Goal: Task Accomplishment & Management: Complete application form

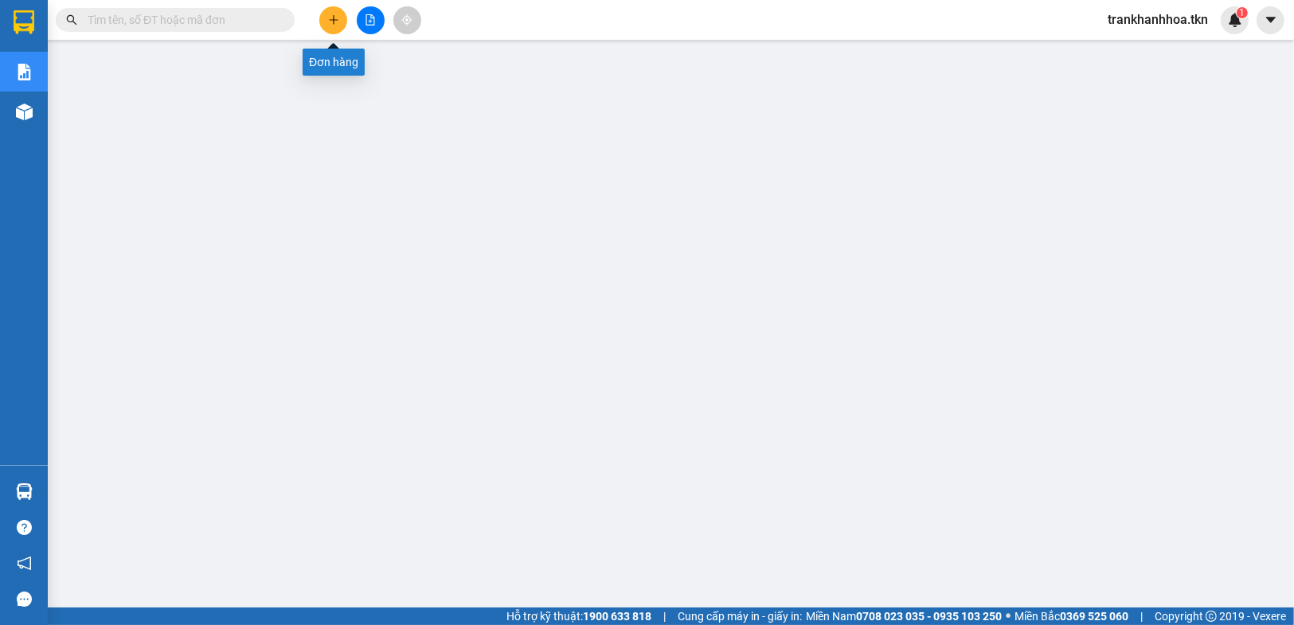
click at [332, 21] on icon "plus" at bounding box center [333, 19] width 11 height 11
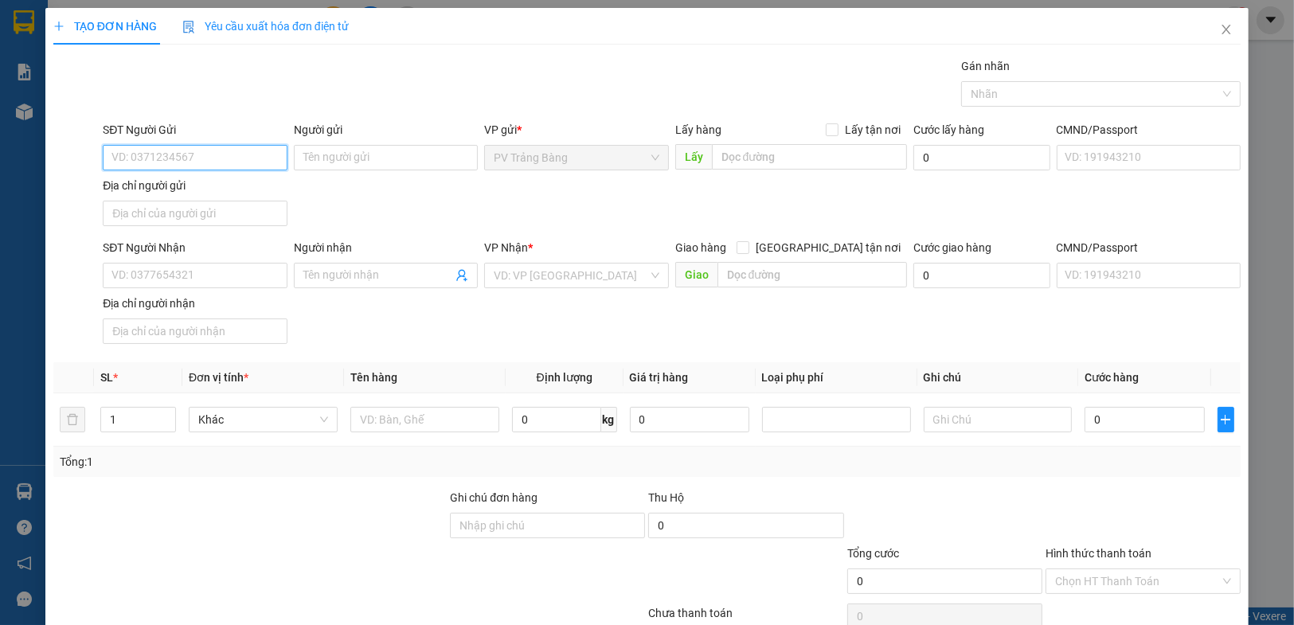
click at [208, 162] on input "SĐT Người Gửi" at bounding box center [195, 157] width 184 height 25
click at [206, 186] on div "0937987307 - tú" at bounding box center [192, 189] width 163 height 18
type input "0937987307"
type input "tú"
type input "0937987307"
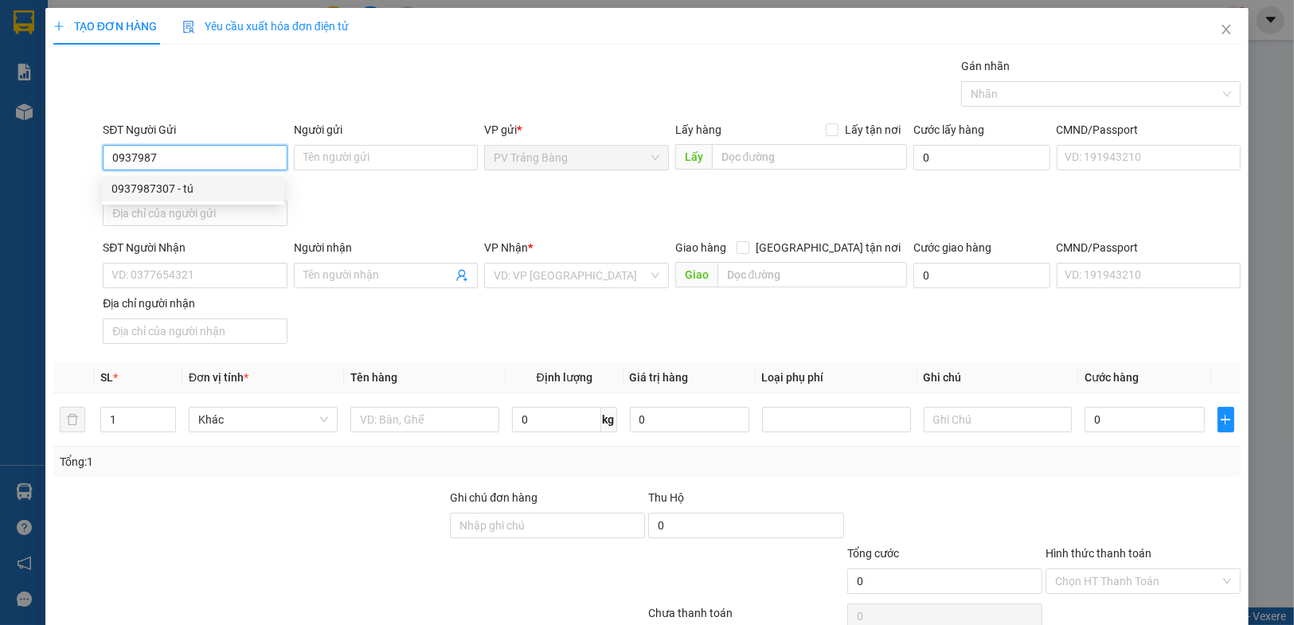
type input "tú"
type input "20.000"
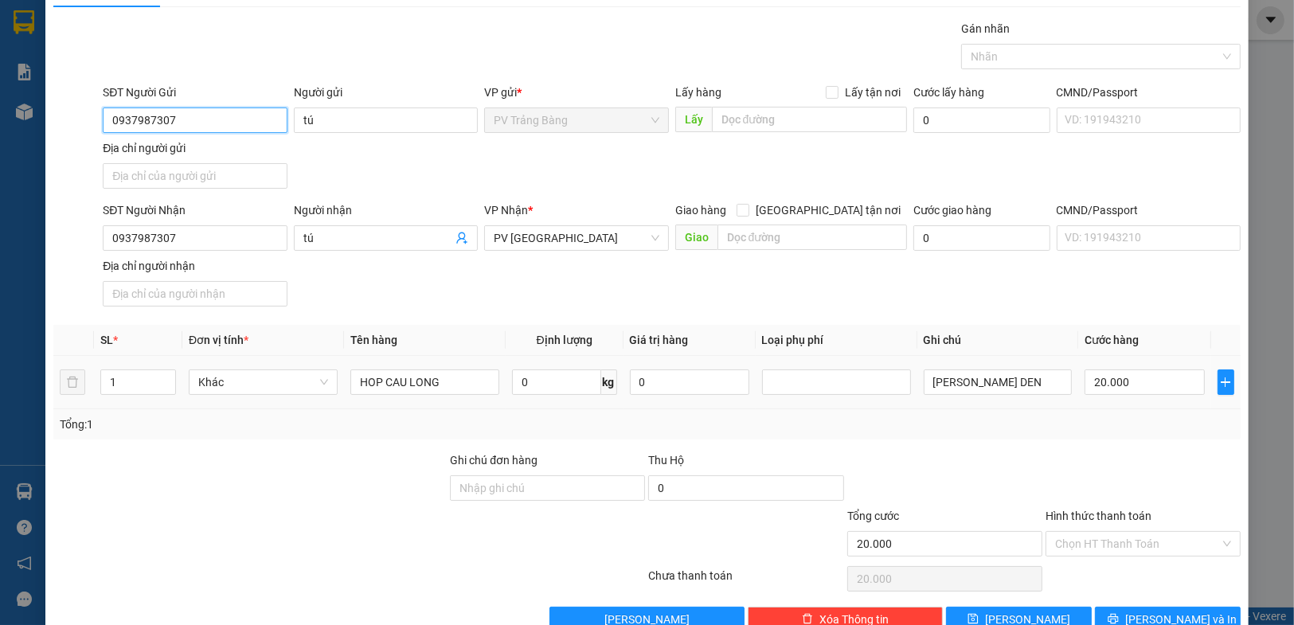
scroll to position [73, 0]
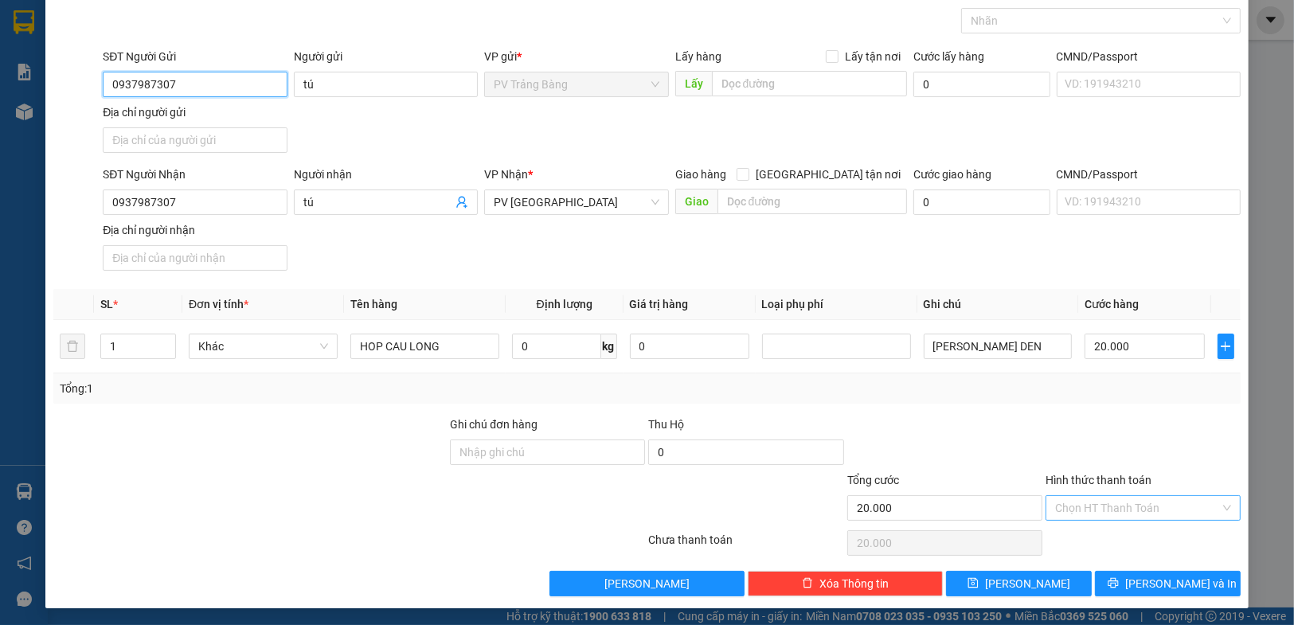
type input "0937987307"
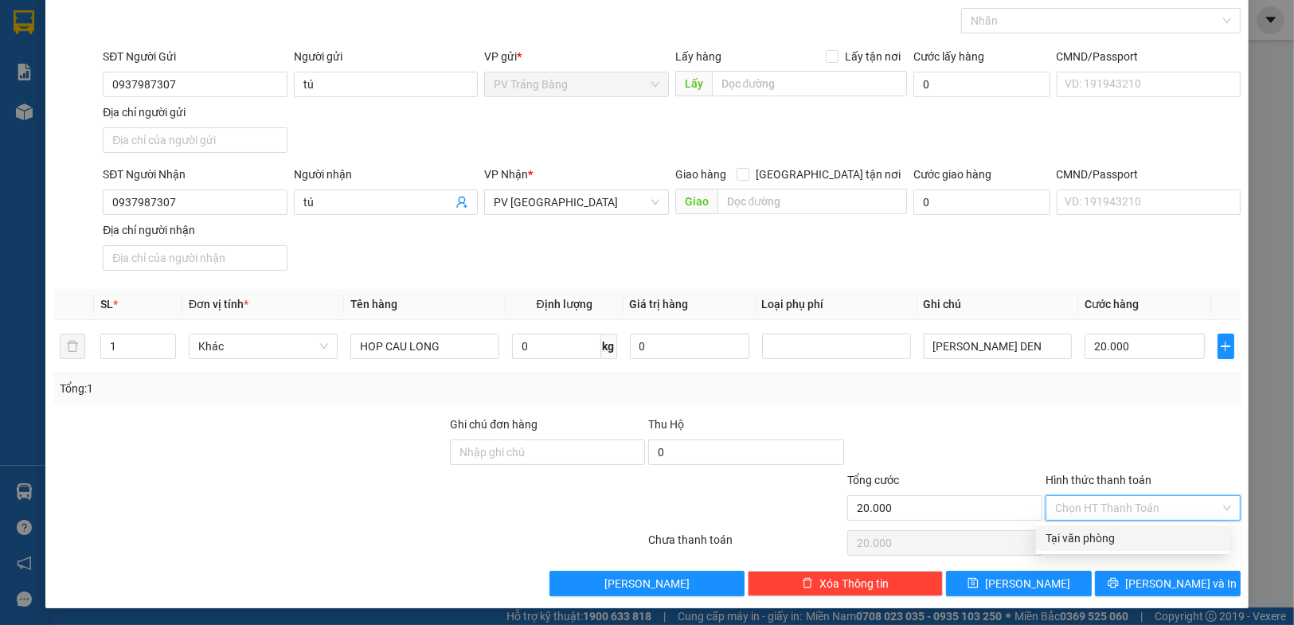
click at [1114, 505] on input "Hình thức thanh toán" at bounding box center [1137, 508] width 165 height 24
click at [1068, 533] on div "Tại văn phòng" at bounding box center [1132, 539] width 174 height 18
type input "0"
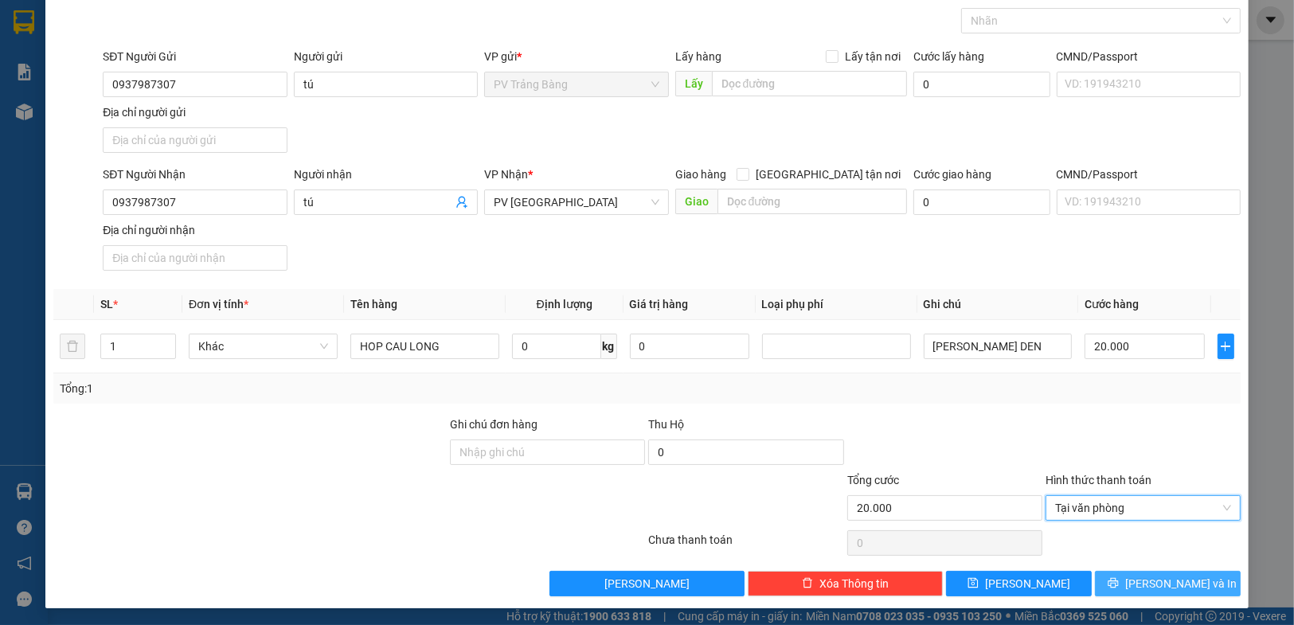
click at [1166, 584] on span "[PERSON_NAME] và In" at bounding box center [1180, 584] width 111 height 18
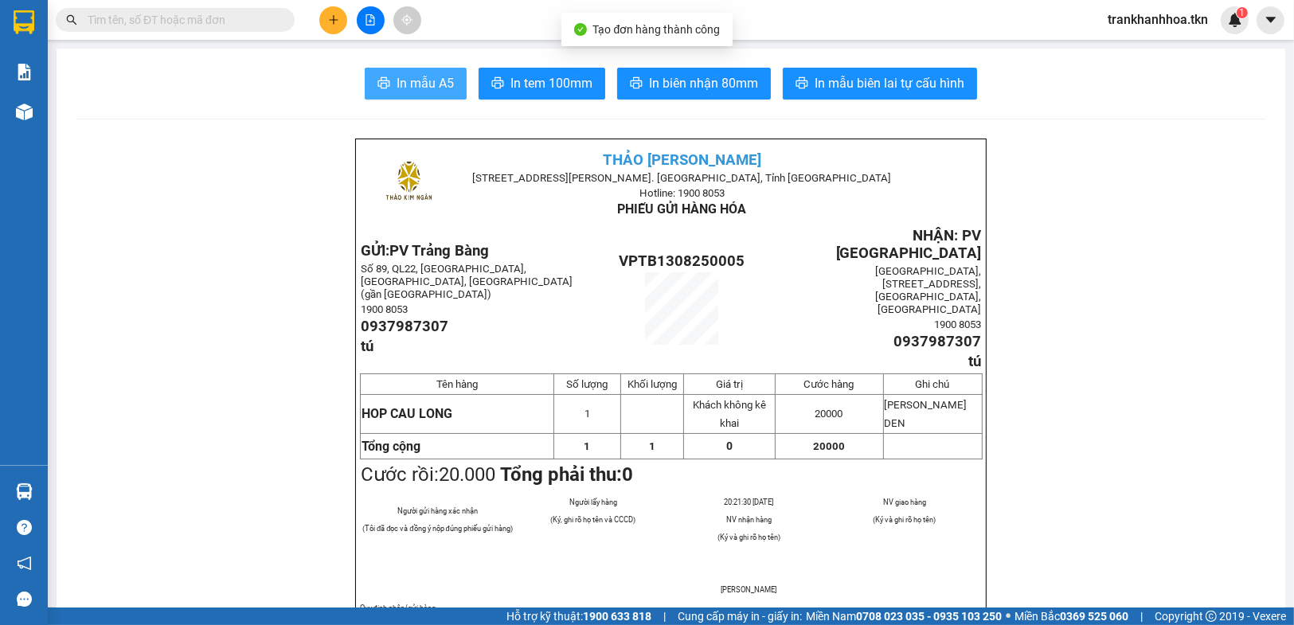
click at [420, 87] on span "In mẫu A5" at bounding box center [425, 83] width 57 height 20
